Goal: Information Seeking & Learning: Learn about a topic

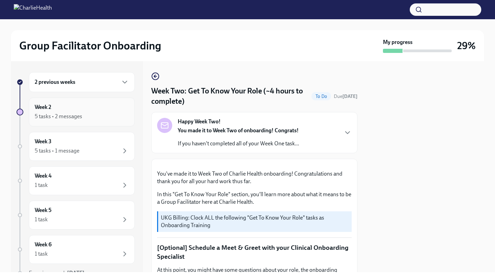
click at [74, 110] on div "Week 2 5 tasks • 2 messages" at bounding box center [82, 112] width 94 height 17
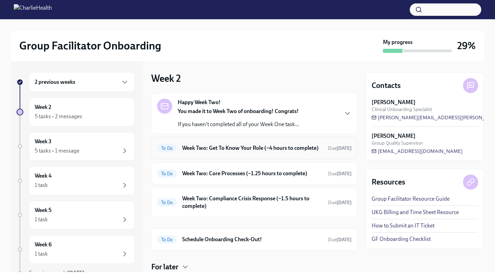
click at [282, 152] on h6 "Week Two: Get To Know Your Role (~4 hours to complete)" at bounding box center [252, 148] width 140 height 8
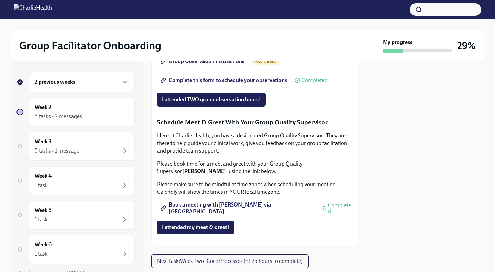
scroll to position [500, 0]
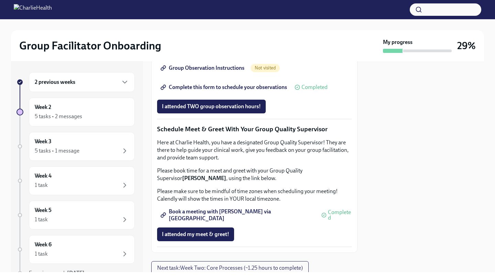
click at [198, 72] on span "Group Observation Instructions" at bounding box center [203, 68] width 83 height 7
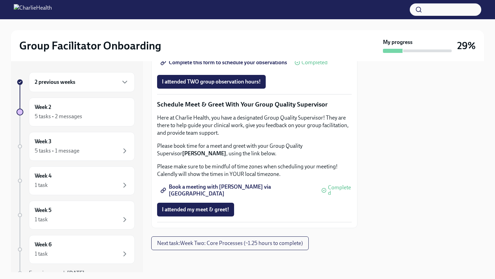
scroll to position [574, 0]
click at [260, 66] on span "Complete this form to schedule your observations" at bounding box center [224, 62] width 125 height 7
click at [64, 87] on div "2 previous weeks" at bounding box center [82, 82] width 106 height 20
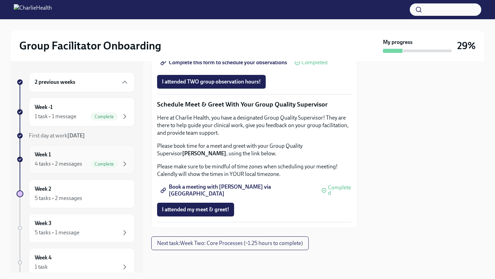
click at [65, 162] on div "4 tasks • 2 messages" at bounding box center [58, 164] width 47 height 8
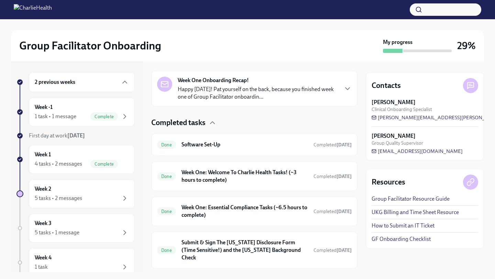
scroll to position [162, 0]
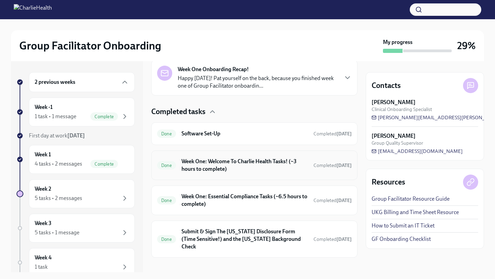
click at [264, 161] on h6 "Week One: Welcome To Charlie Health Tasks! (~3 hours to complete)" at bounding box center [245, 165] width 127 height 15
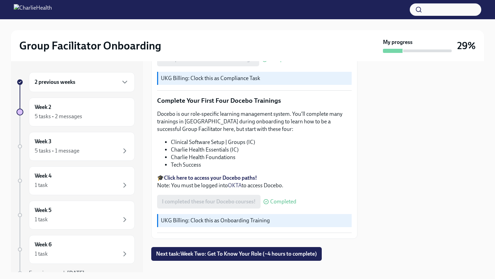
scroll to position [875, 0]
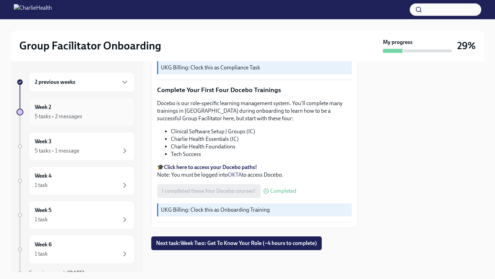
click at [65, 117] on div "5 tasks • 2 messages" at bounding box center [58, 117] width 47 height 8
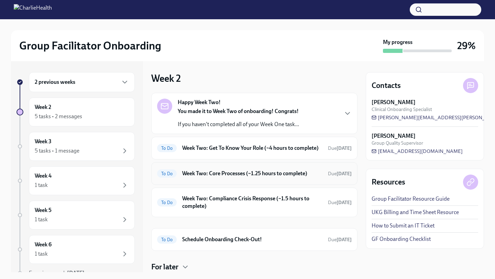
click at [212, 177] on h6 "Week Two: Core Processes (~1.25 hours to complete)" at bounding box center [252, 174] width 140 height 8
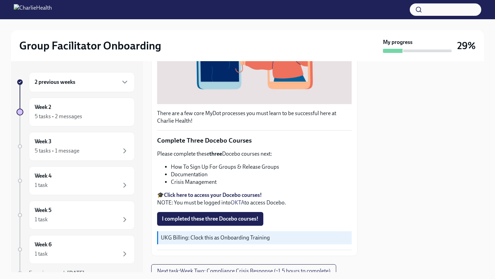
scroll to position [218, 0]
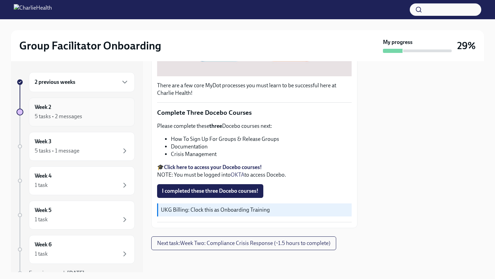
click at [70, 116] on div "5 tasks • 2 messages" at bounding box center [58, 117] width 47 height 8
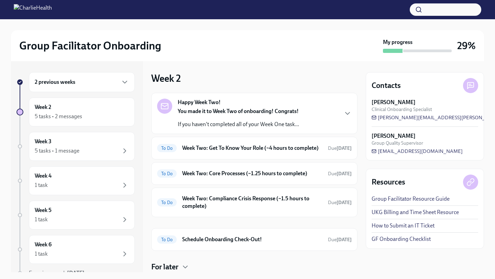
click at [47, 82] on h6 "2 previous weeks" at bounding box center [55, 82] width 41 height 8
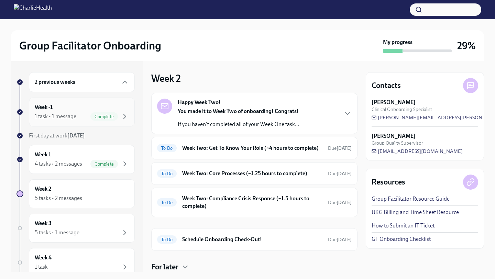
click at [56, 117] on div "1 task • 1 message" at bounding box center [56, 117] width 42 height 8
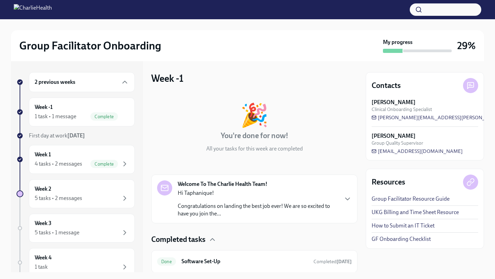
scroll to position [23, 0]
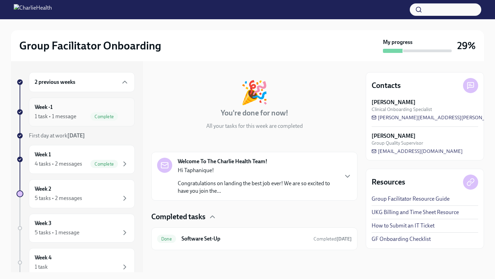
click at [94, 112] on div "Complete" at bounding box center [109, 116] width 39 height 8
click at [85, 149] on div "Week 1 4 tasks • 2 messages Complete" at bounding box center [82, 159] width 106 height 29
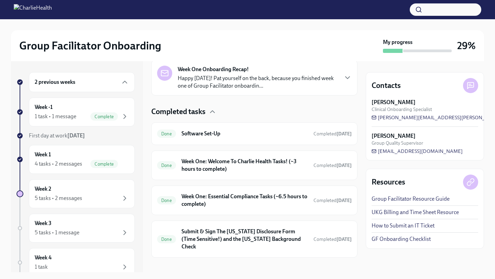
scroll to position [161, 0]
click at [209, 198] on h6 "Week One: Essential Compliance Tasks (~6.5 hours to complete)" at bounding box center [245, 200] width 127 height 15
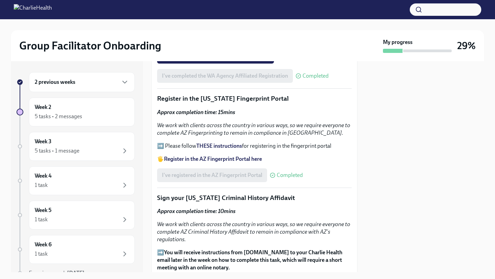
scroll to position [737, 0]
